Goal: Transaction & Acquisition: Purchase product/service

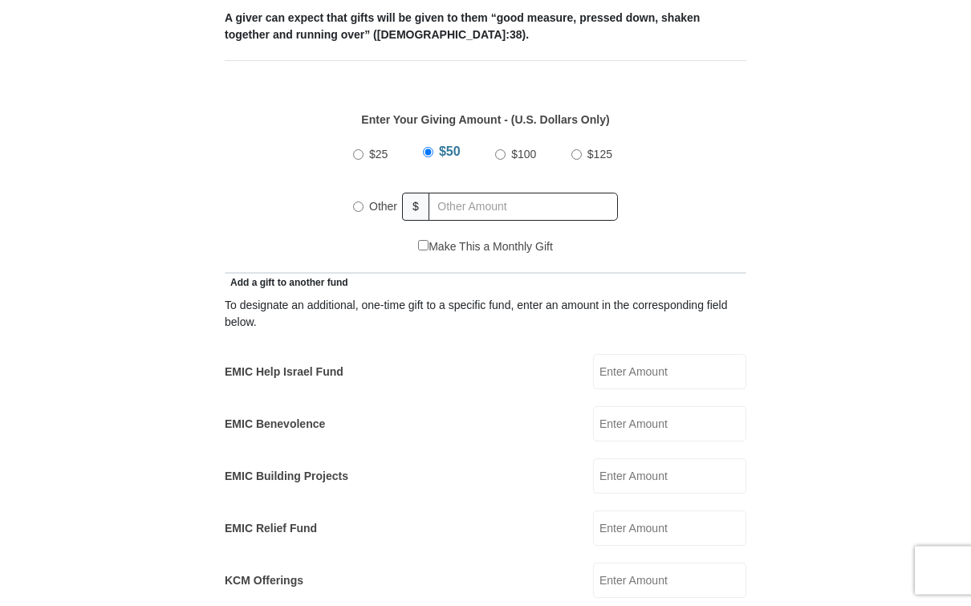
scroll to position [698, 0]
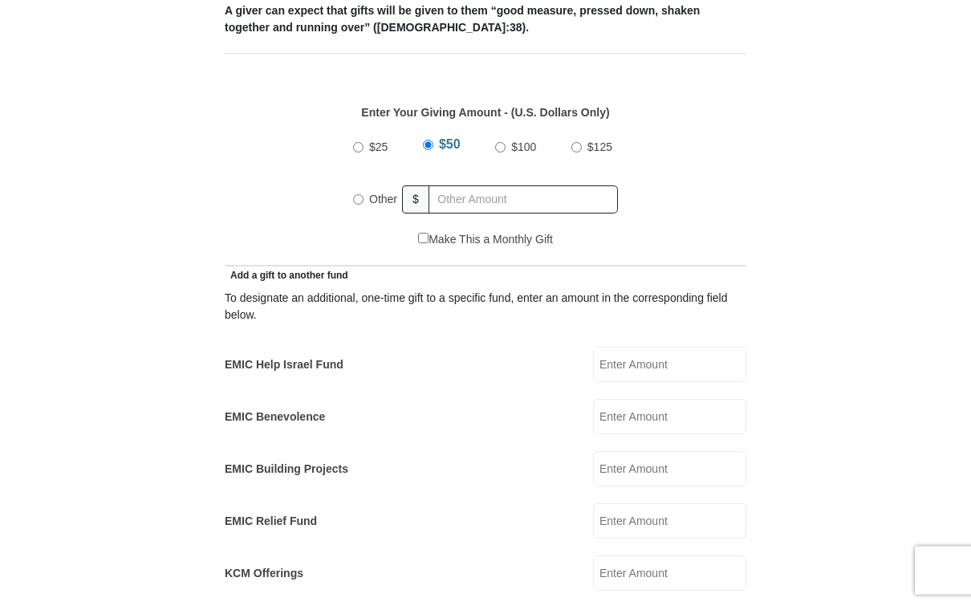
click at [372, 193] on span "Other" at bounding box center [383, 199] width 28 height 13
click at [364, 195] on input "Other" at bounding box center [358, 200] width 10 height 10
radio input "true"
click at [851, 225] on form "Eagle Mountain International Church Online Giving Because of gifts like yours, …" at bounding box center [485, 539] width 915 height 2347
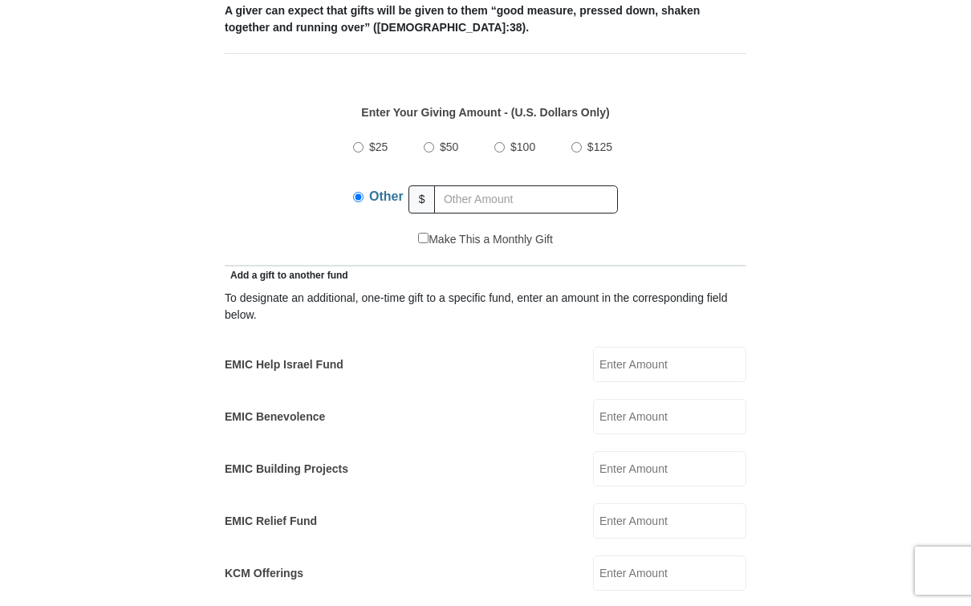
click at [673, 350] on input "EMIC Help Israel Fund" at bounding box center [669, 364] width 153 height 35
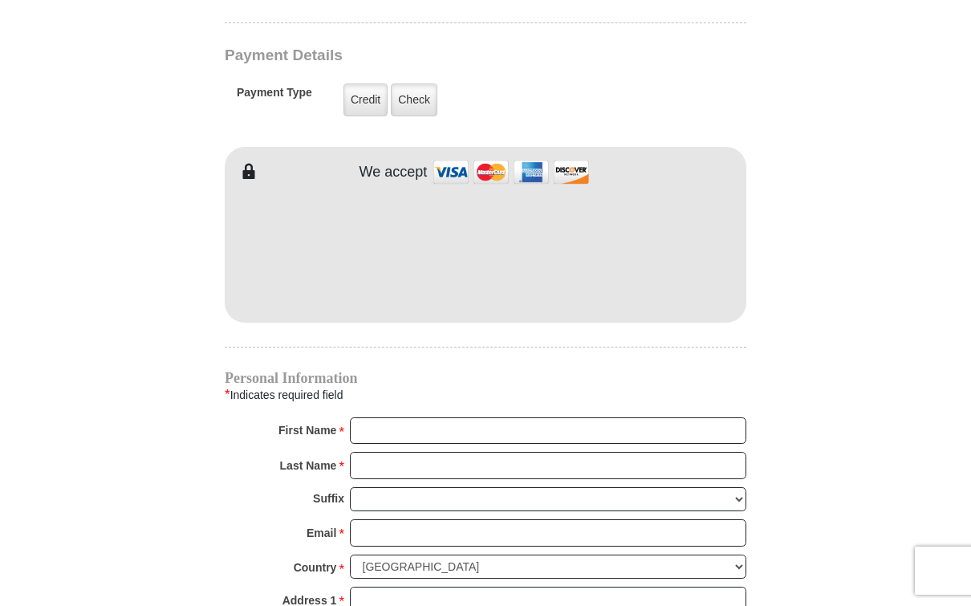
scroll to position [1300, 0]
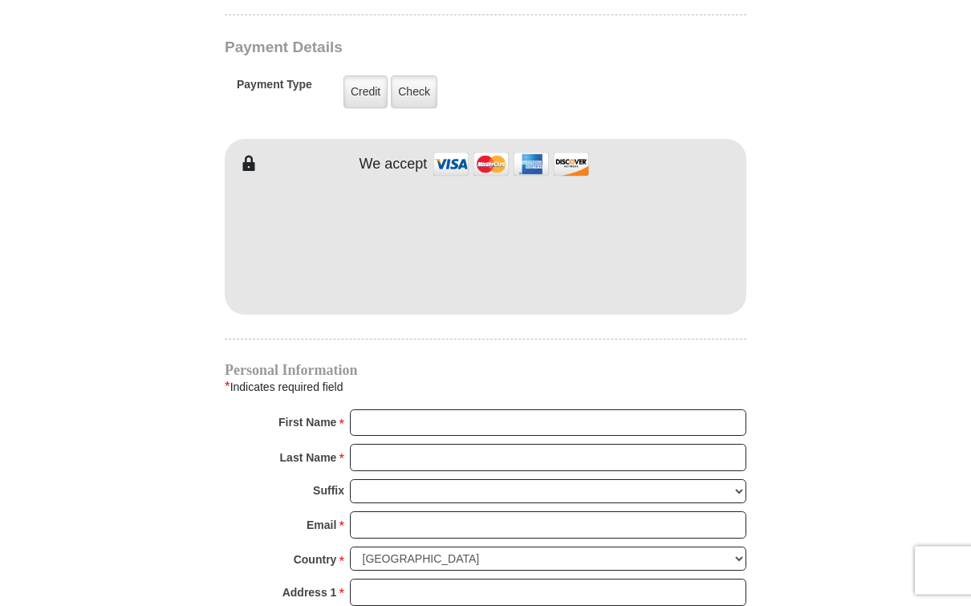
type input "90"
click at [388, 410] on input "First Name *" at bounding box center [548, 423] width 396 height 27
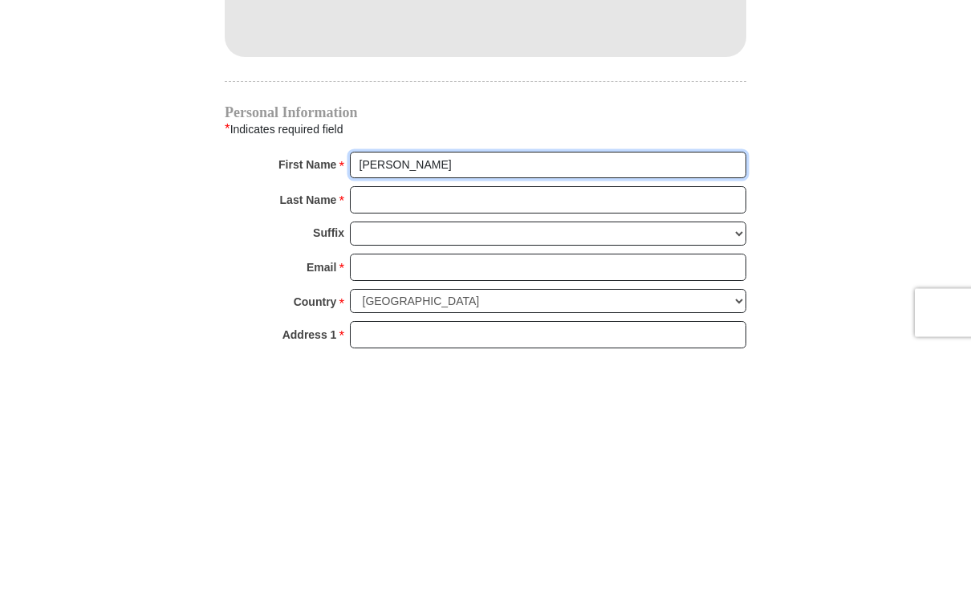
type input "Linda"
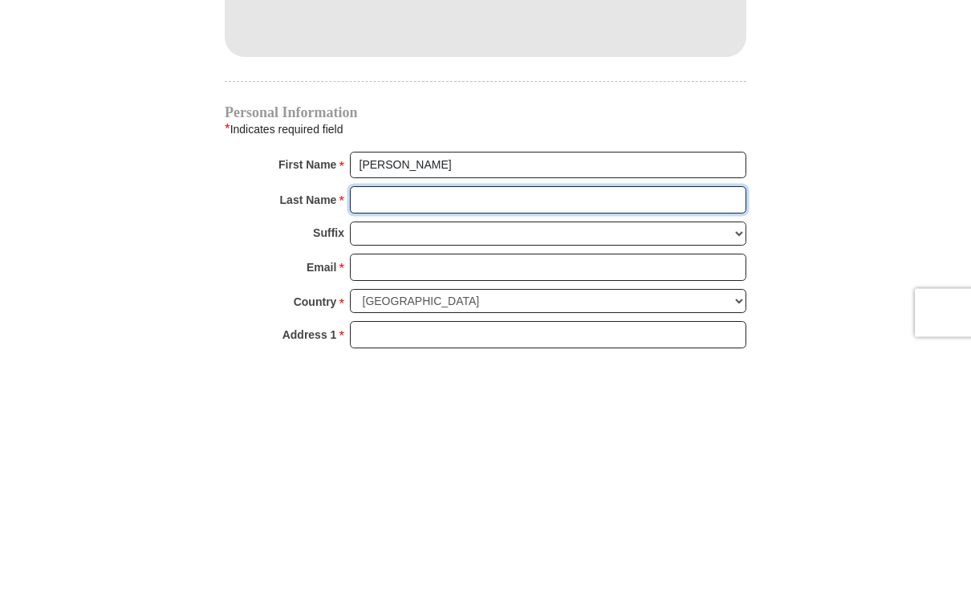
click at [390, 445] on input "Last Name *" at bounding box center [548, 458] width 396 height 27
type input "Buckner"
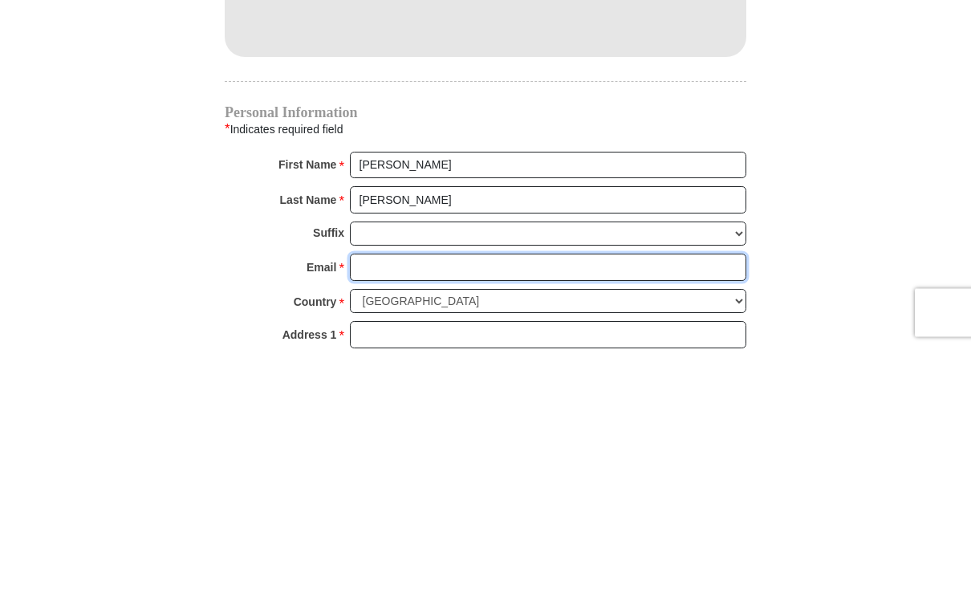
click at [398, 512] on input "Email *" at bounding box center [548, 525] width 396 height 27
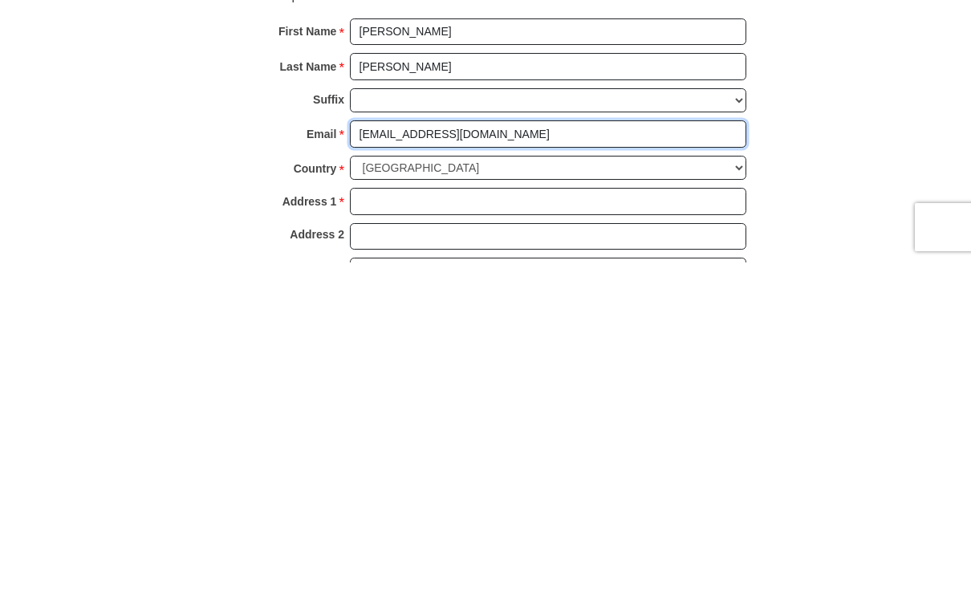
scroll to position [1351, 0]
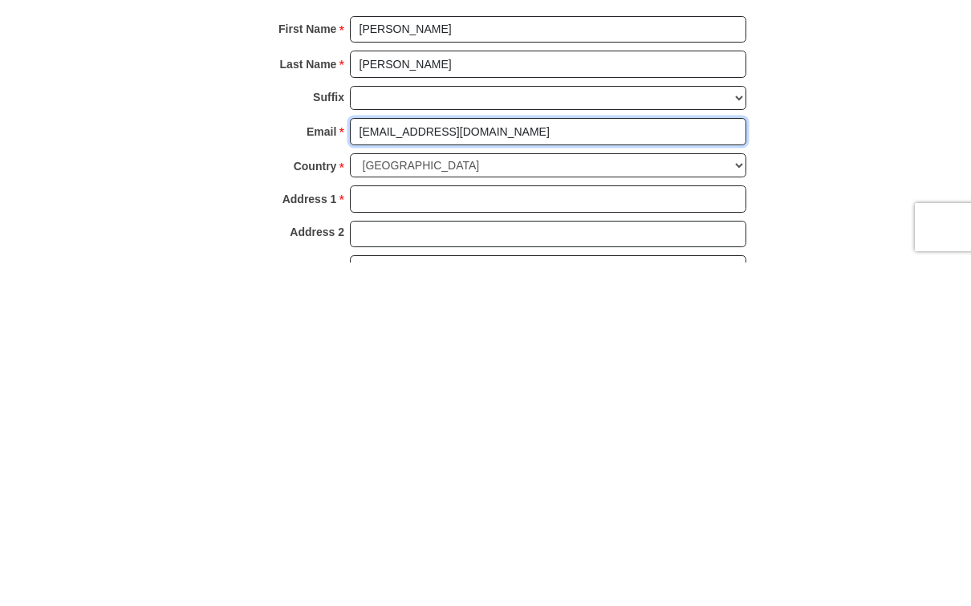
type input "lindabuckner96@yahoo.com"
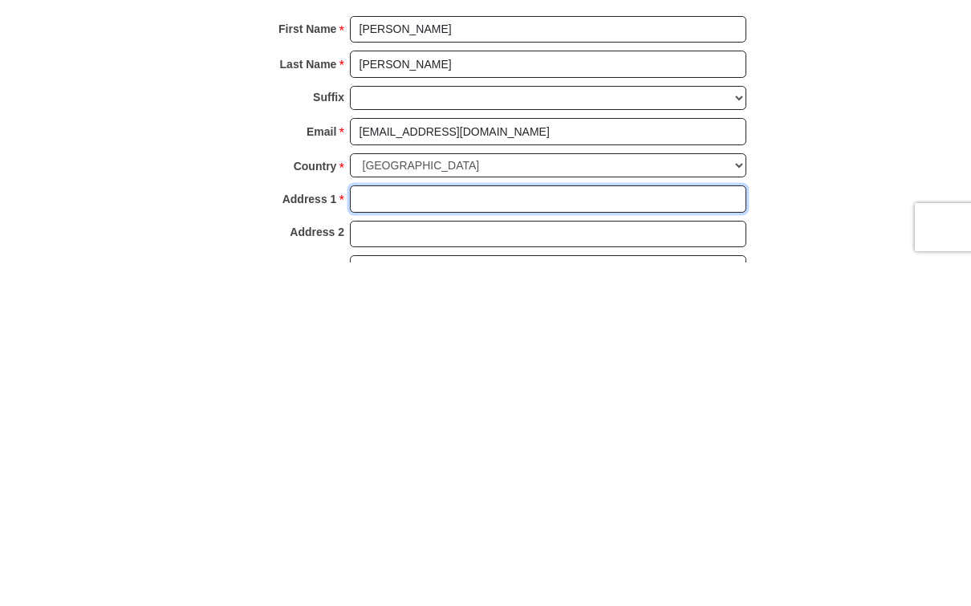
click at [376, 529] on input "Address 1 *" at bounding box center [548, 542] width 396 height 27
type input "25035 98th Pl S"
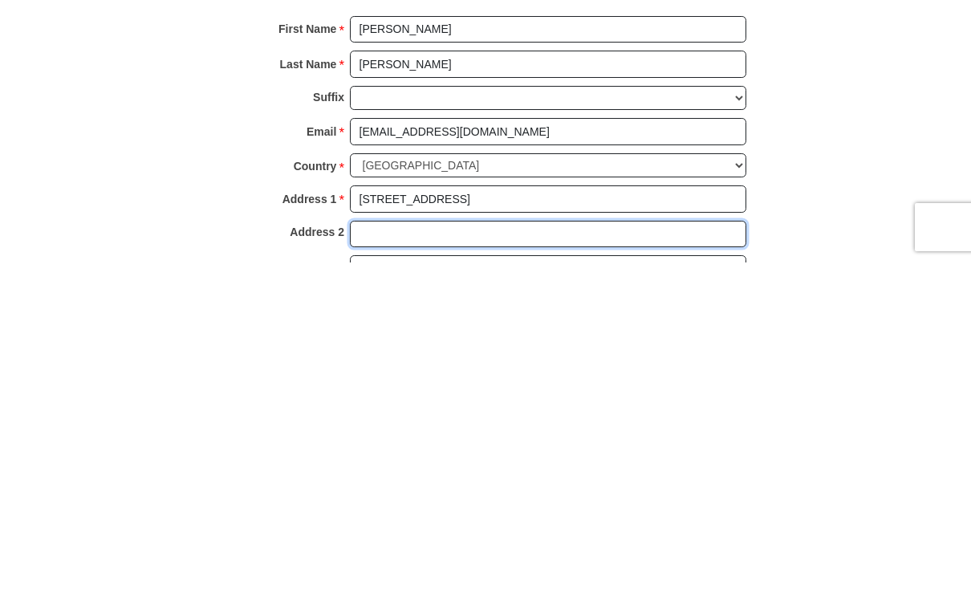
click at [379, 564] on input "Address 2" at bounding box center [548, 577] width 396 height 27
type input "D201"
click at [380, 599] on input "City *" at bounding box center [548, 612] width 396 height 27
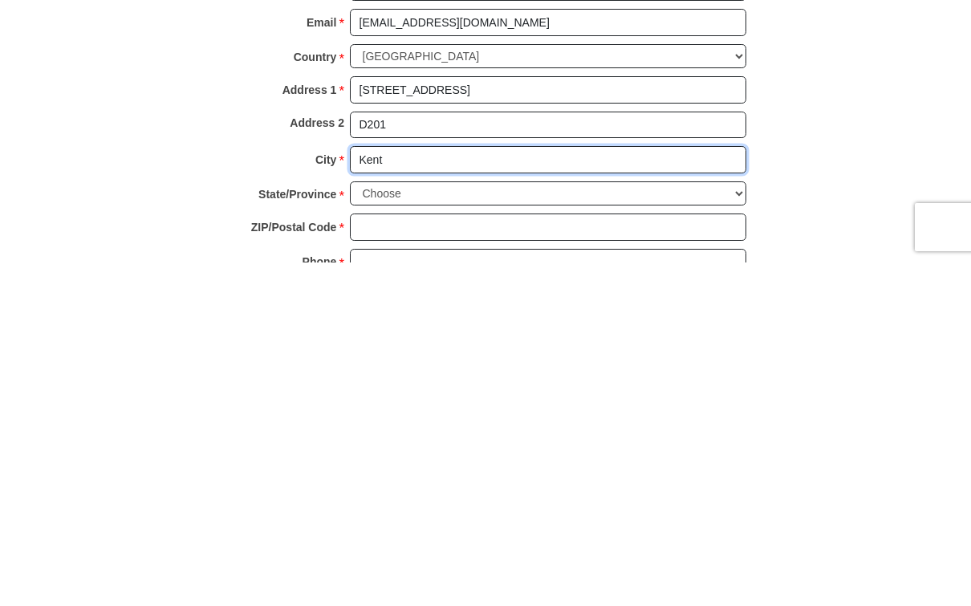
type input "Kent"
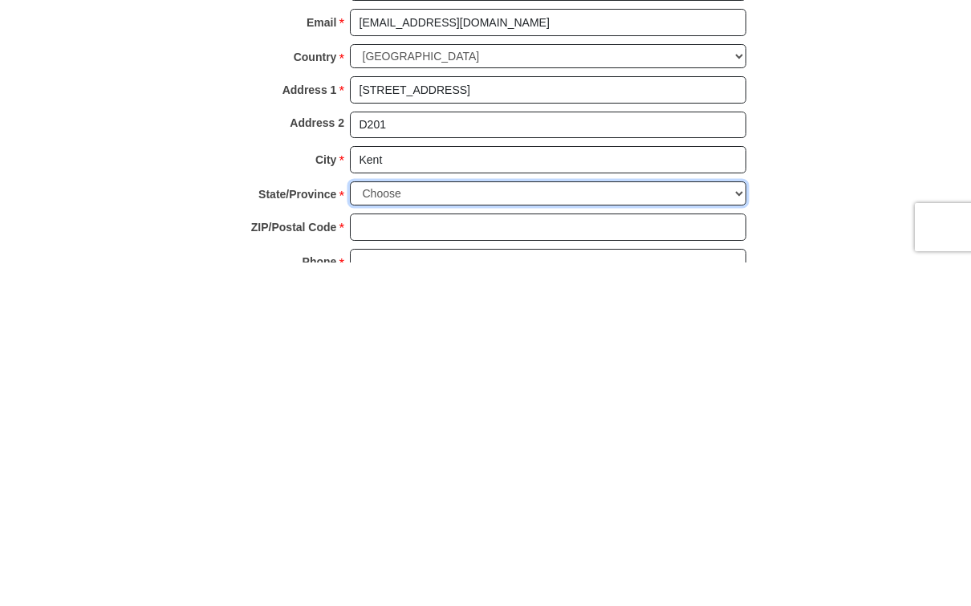
click at [376, 525] on select "Choose Alabama Alaska American Samoa Arizona Arkansas Armed Forces Americas Arm…" at bounding box center [548, 537] width 396 height 25
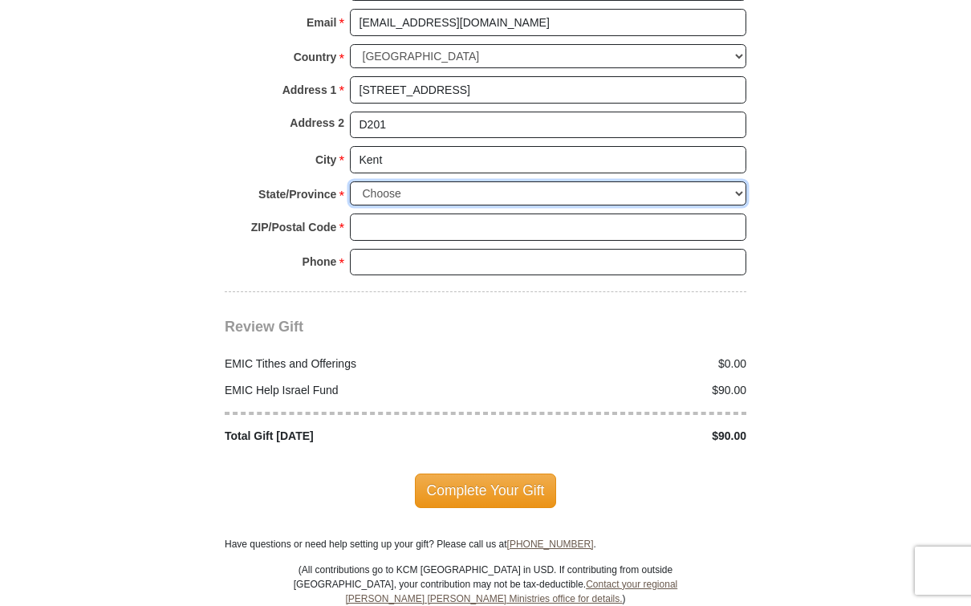
select select "WA"
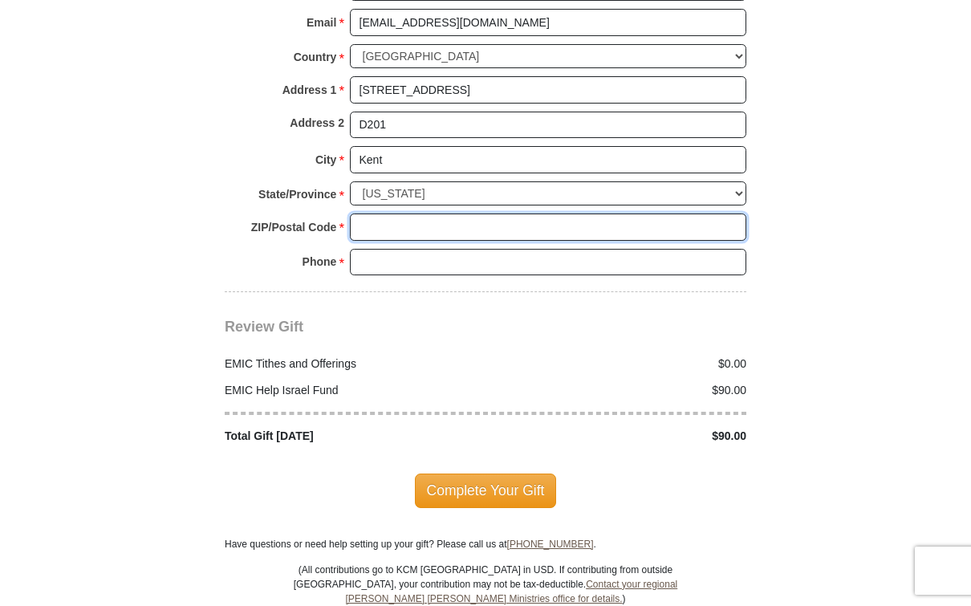
click at [386, 213] on input "ZIP/Postal Code *" at bounding box center [548, 226] width 396 height 27
type input "98030"
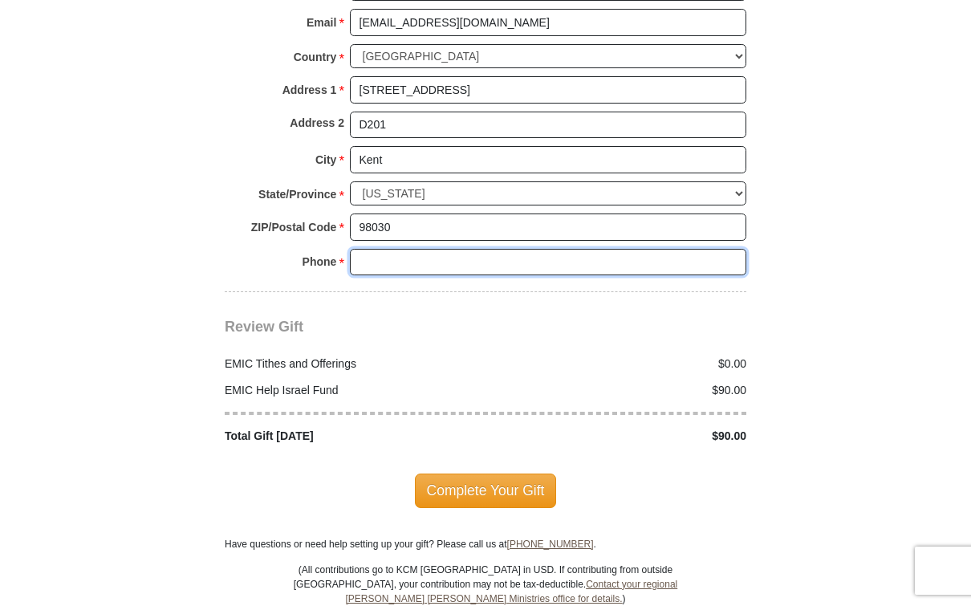
click at [377, 249] on input "Phone * *" at bounding box center [548, 262] width 396 height 27
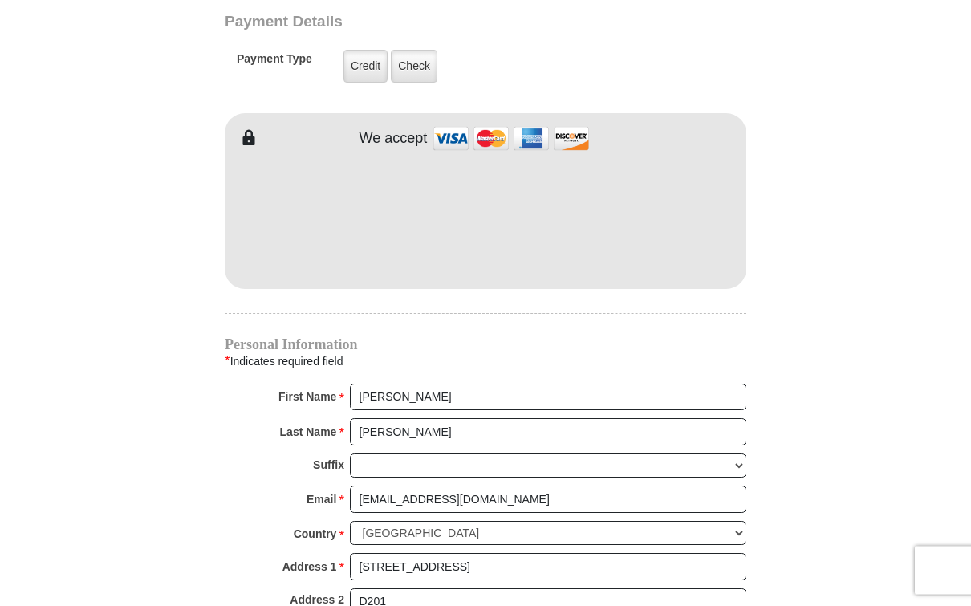
scroll to position [1326, 0]
type input "253-882-4109"
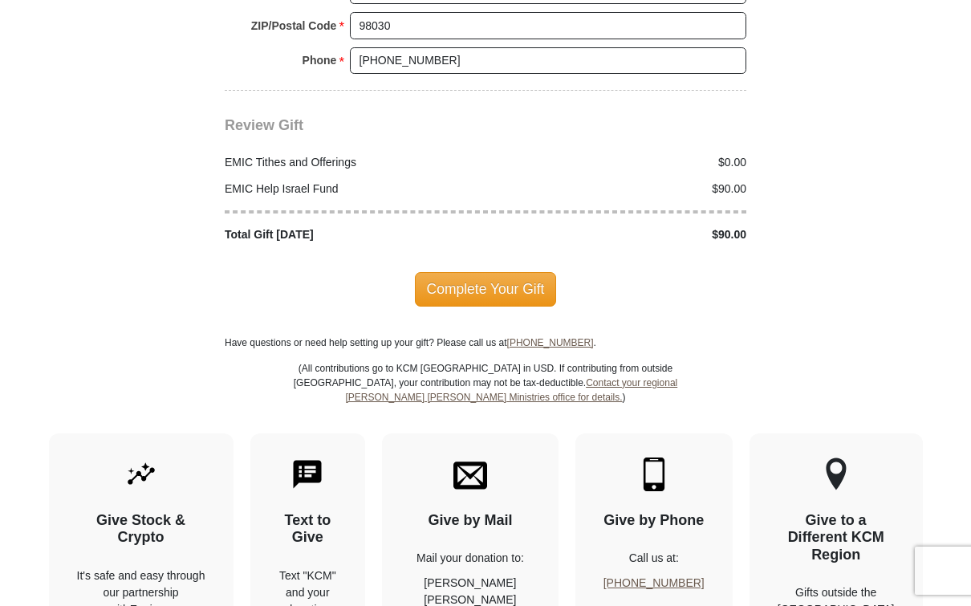
scroll to position [2006, 0]
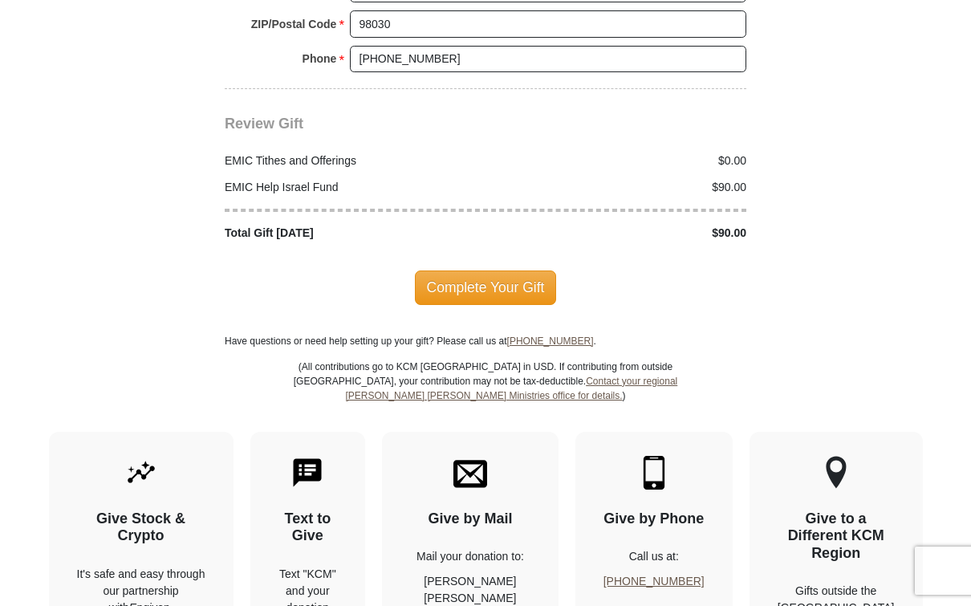
click at [494, 270] on span "Complete Your Gift" at bounding box center [486, 287] width 142 height 34
